Goal: Transaction & Acquisition: Book appointment/travel/reservation

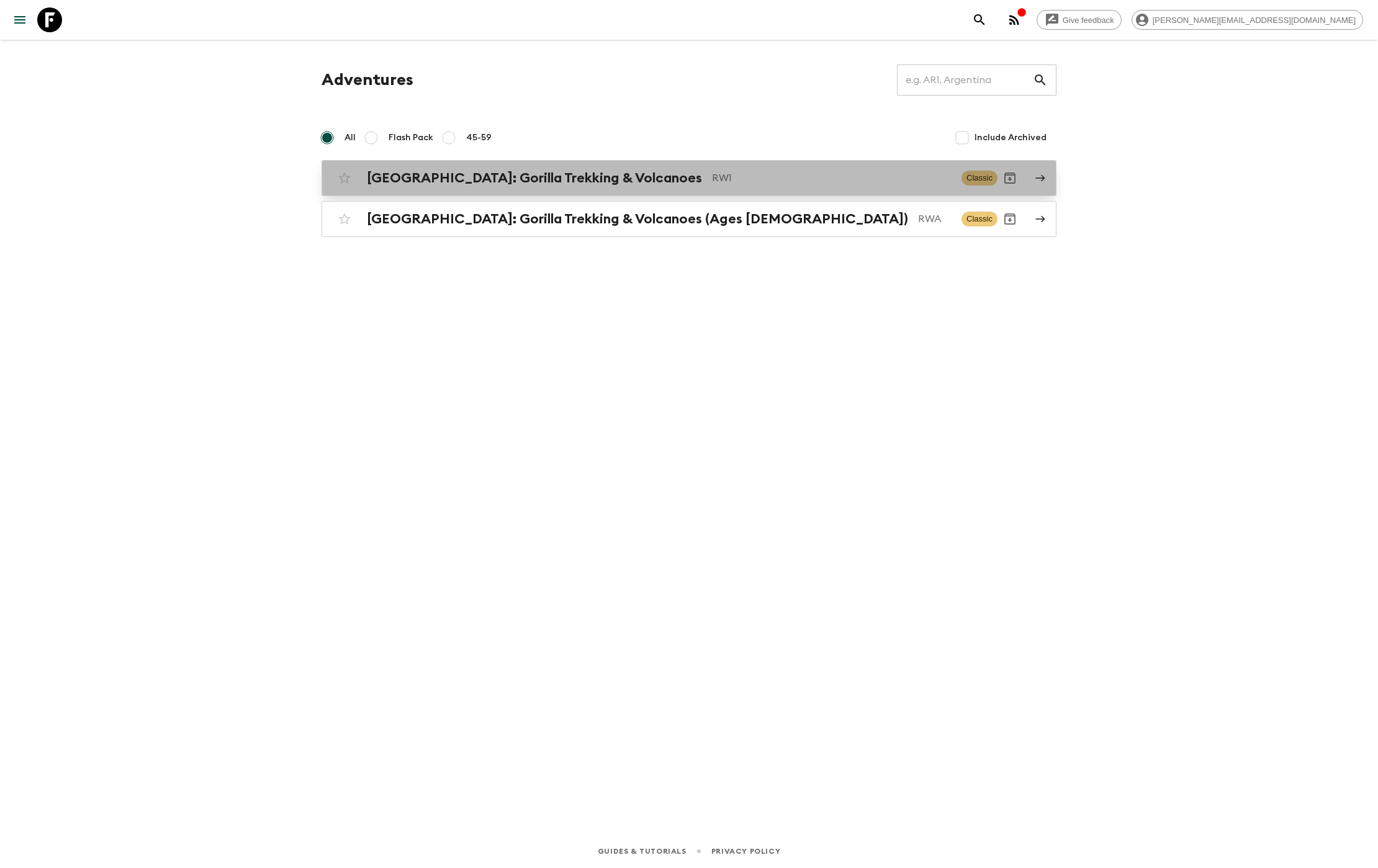
click at [476, 178] on h2 "[GEOGRAPHIC_DATA]: Gorilla Trekking & Volcanoes" at bounding box center [534, 178] width 335 height 16
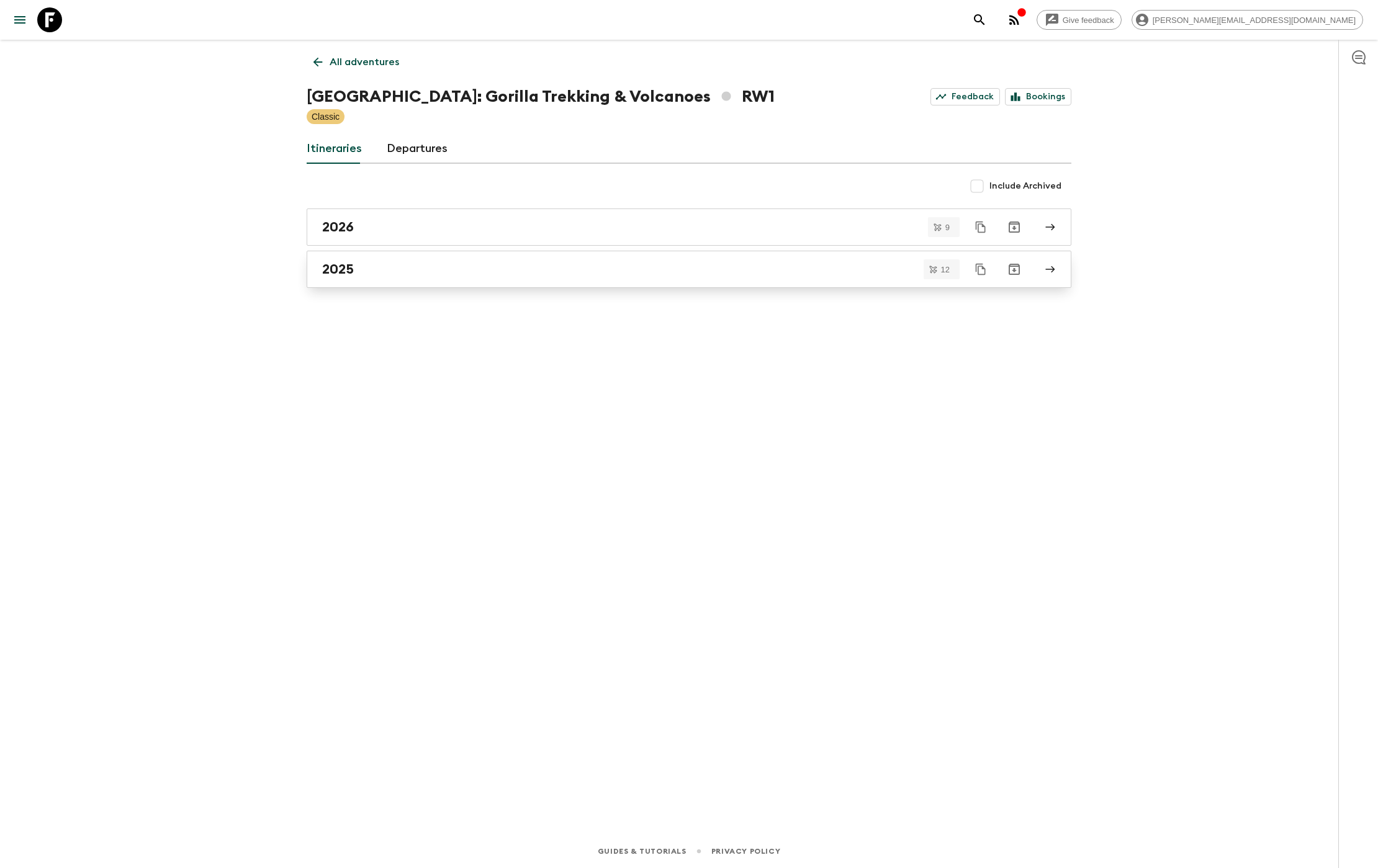
click at [386, 263] on div "2025" at bounding box center [677, 269] width 710 height 16
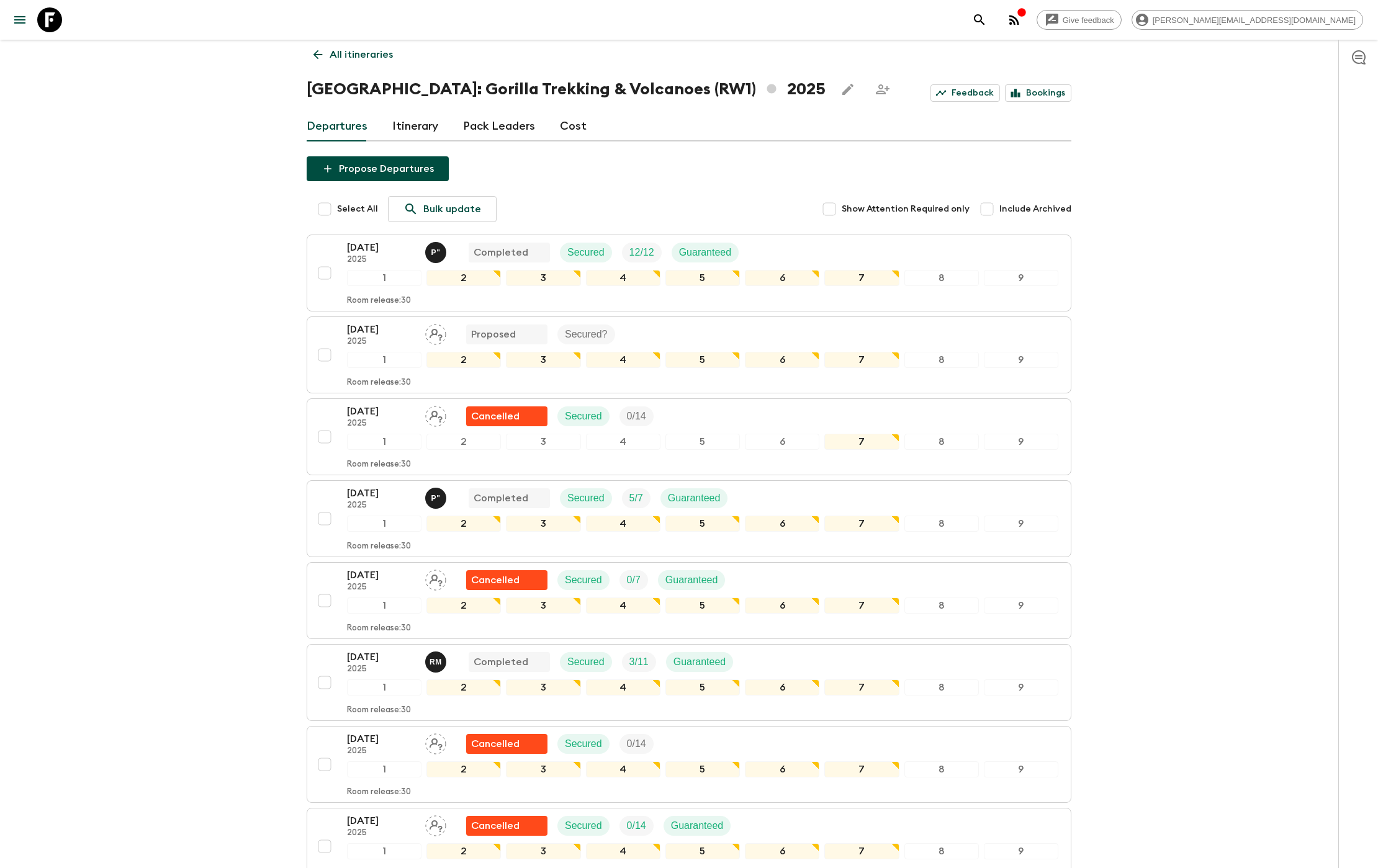
scroll to position [10, 0]
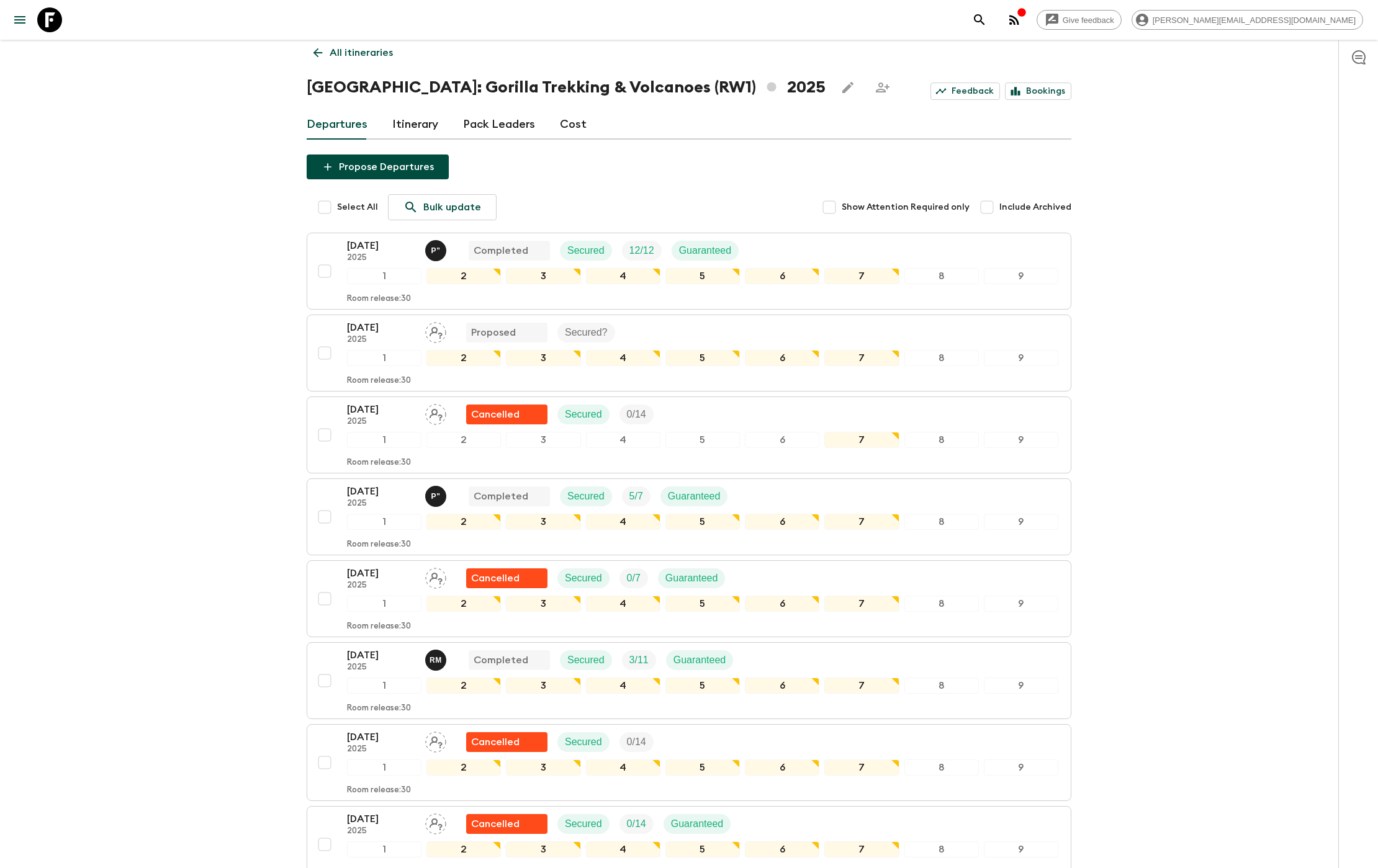
click at [570, 124] on link "Cost" at bounding box center [573, 125] width 27 height 30
